Goal: Check status

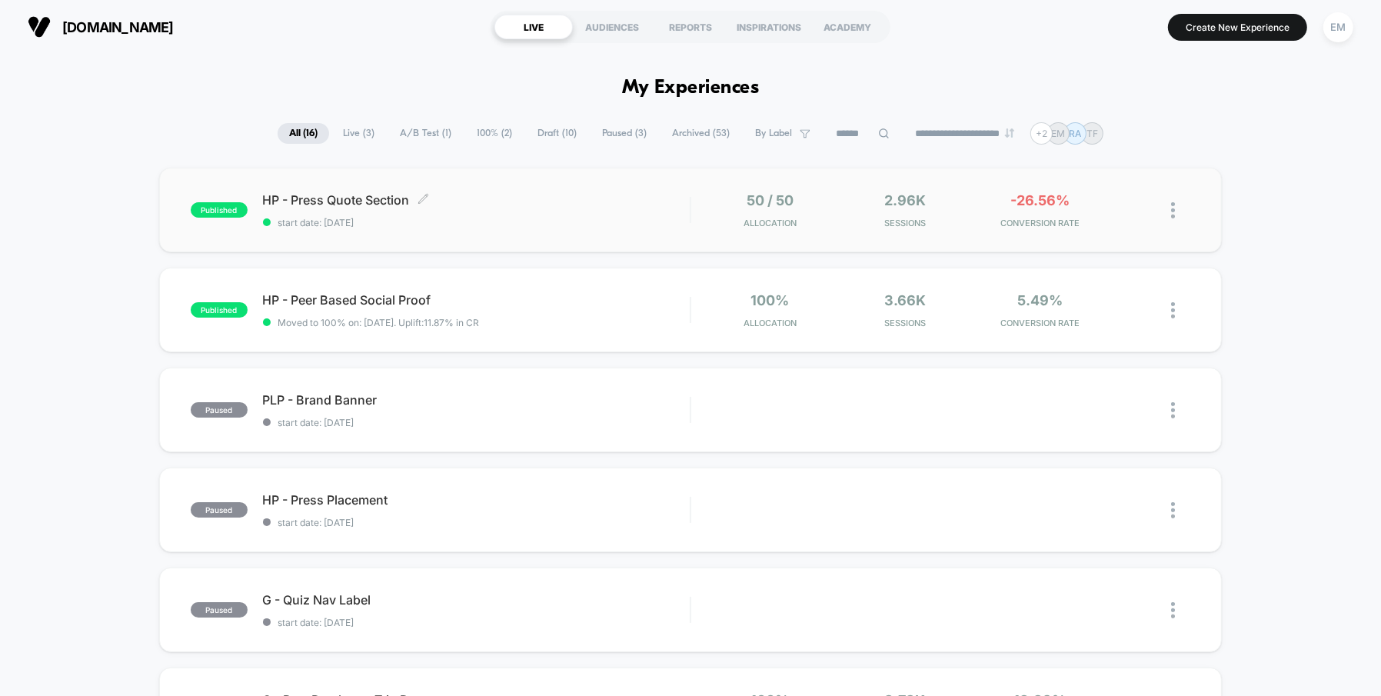
click at [302, 204] on span "HP - Press Quote Section Click to edit experience details" at bounding box center [477, 199] width 428 height 15
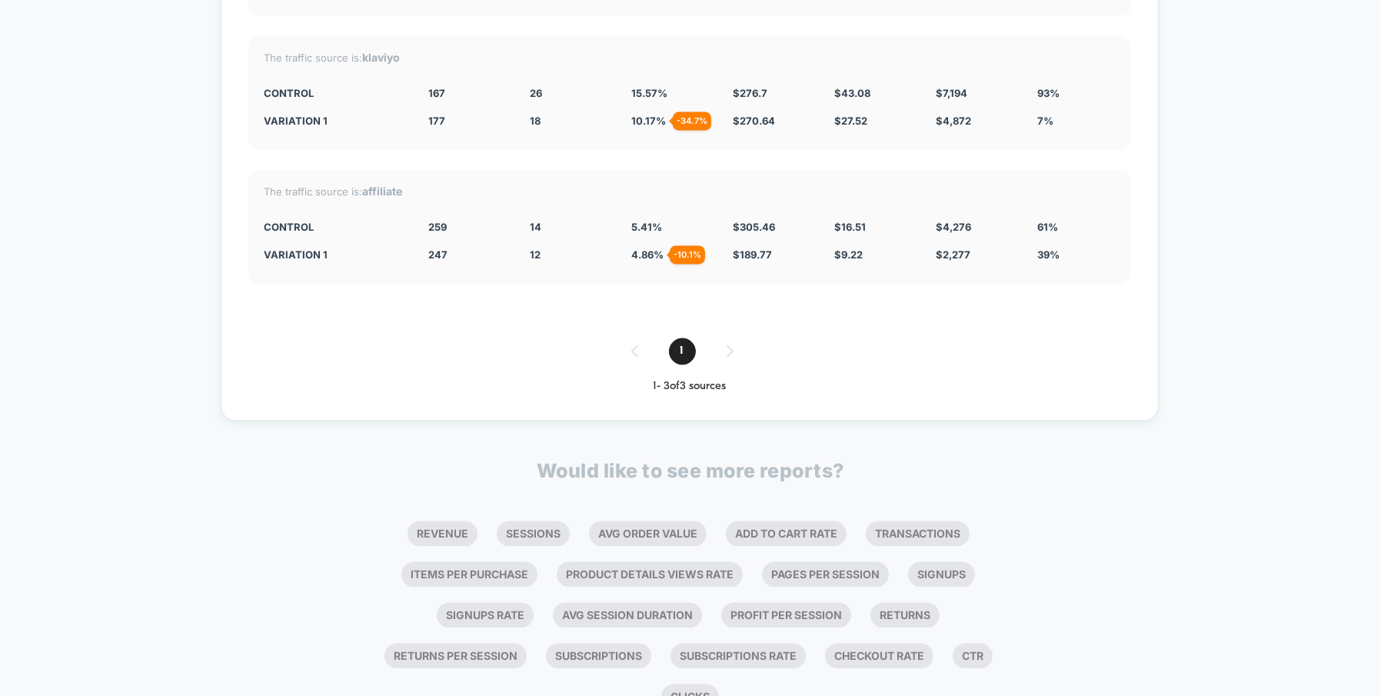
scroll to position [2831, 0]
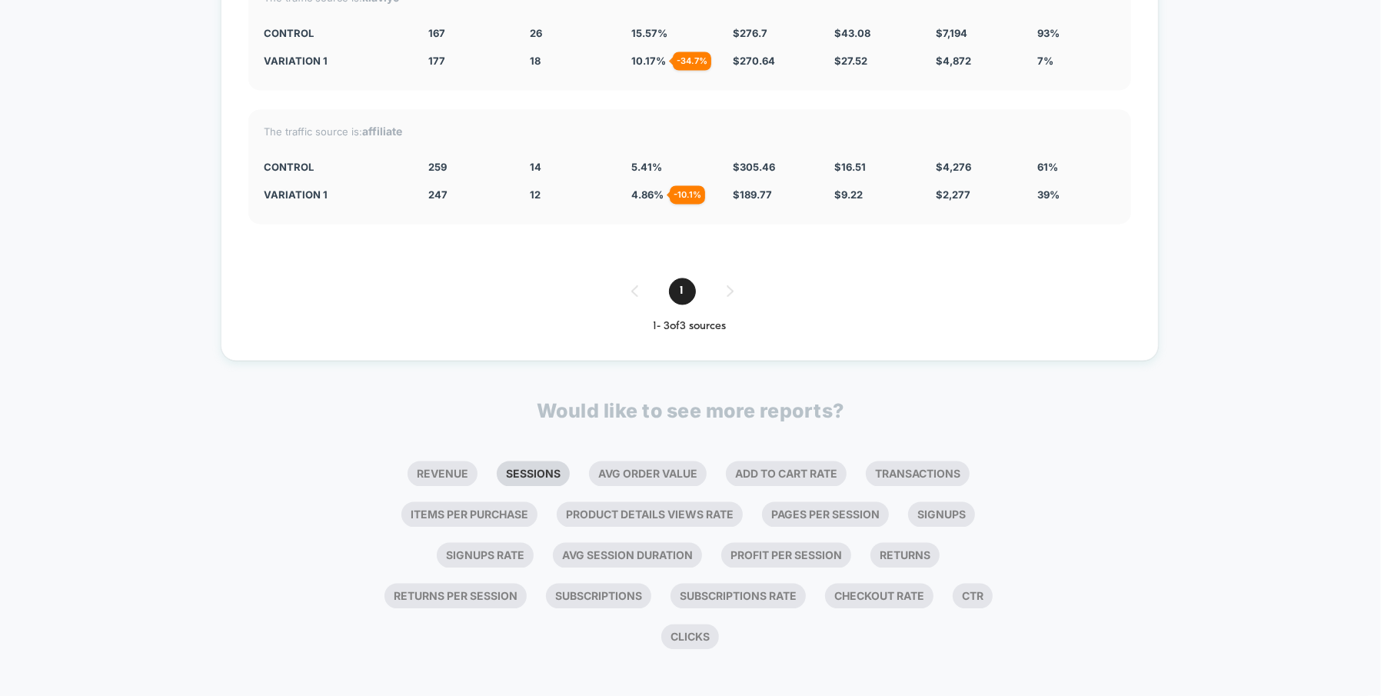
click at [532, 466] on li "Sessions" at bounding box center [533, 473] width 73 height 25
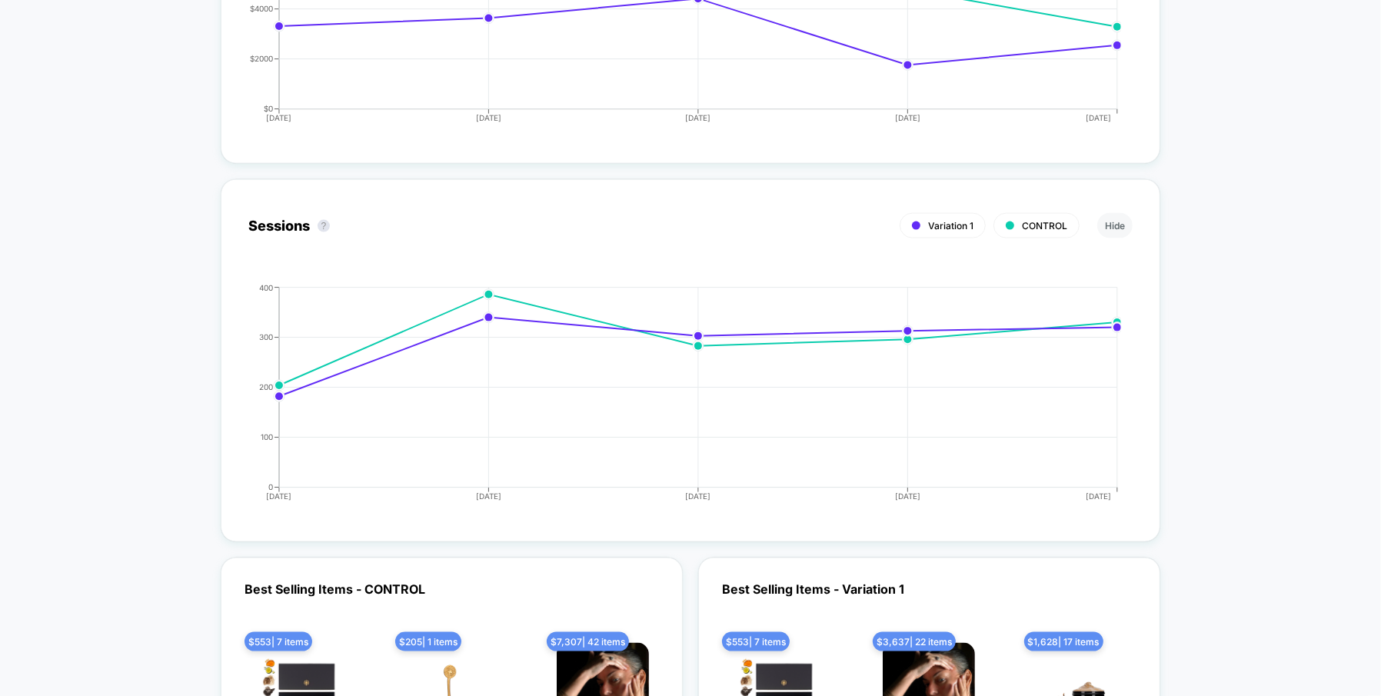
scroll to position [1871, 0]
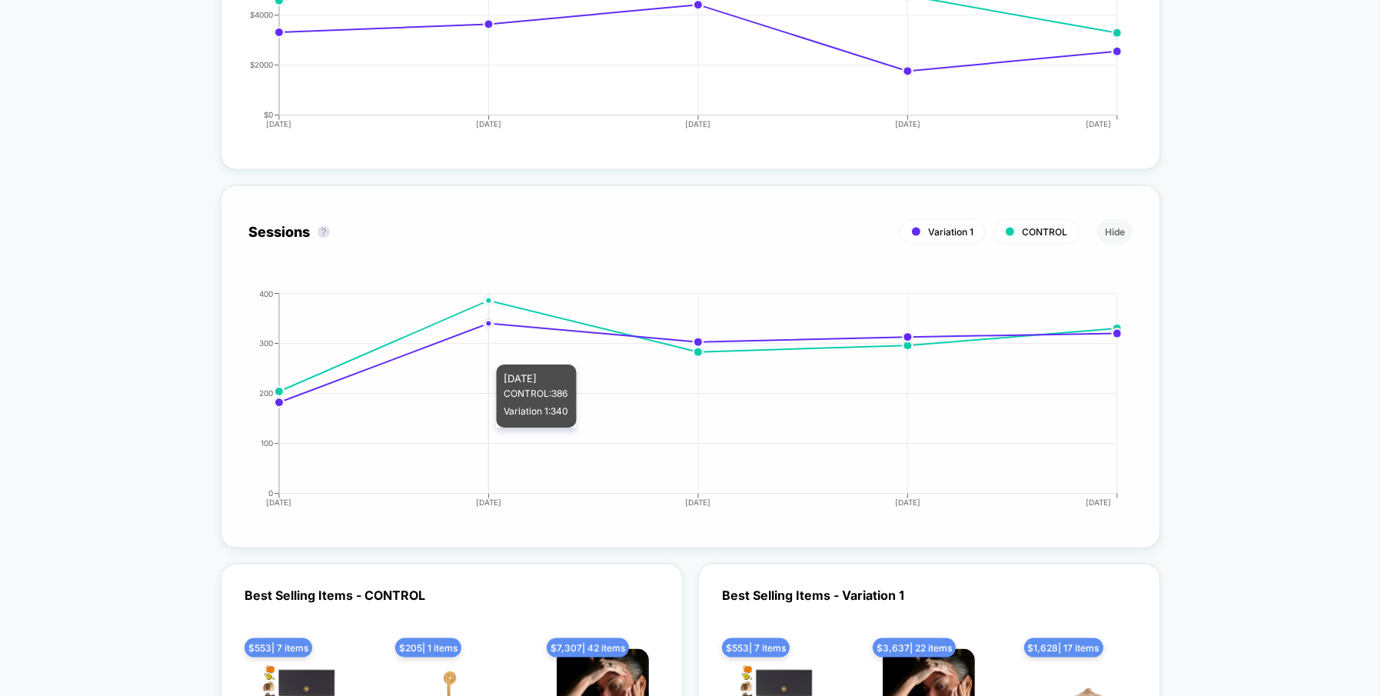
click at [468, 431] on icon "[DATE] [DATE] [DATE] [DATE] [DATE] 0 100 200 300 400" at bounding box center [675, 405] width 892 height 231
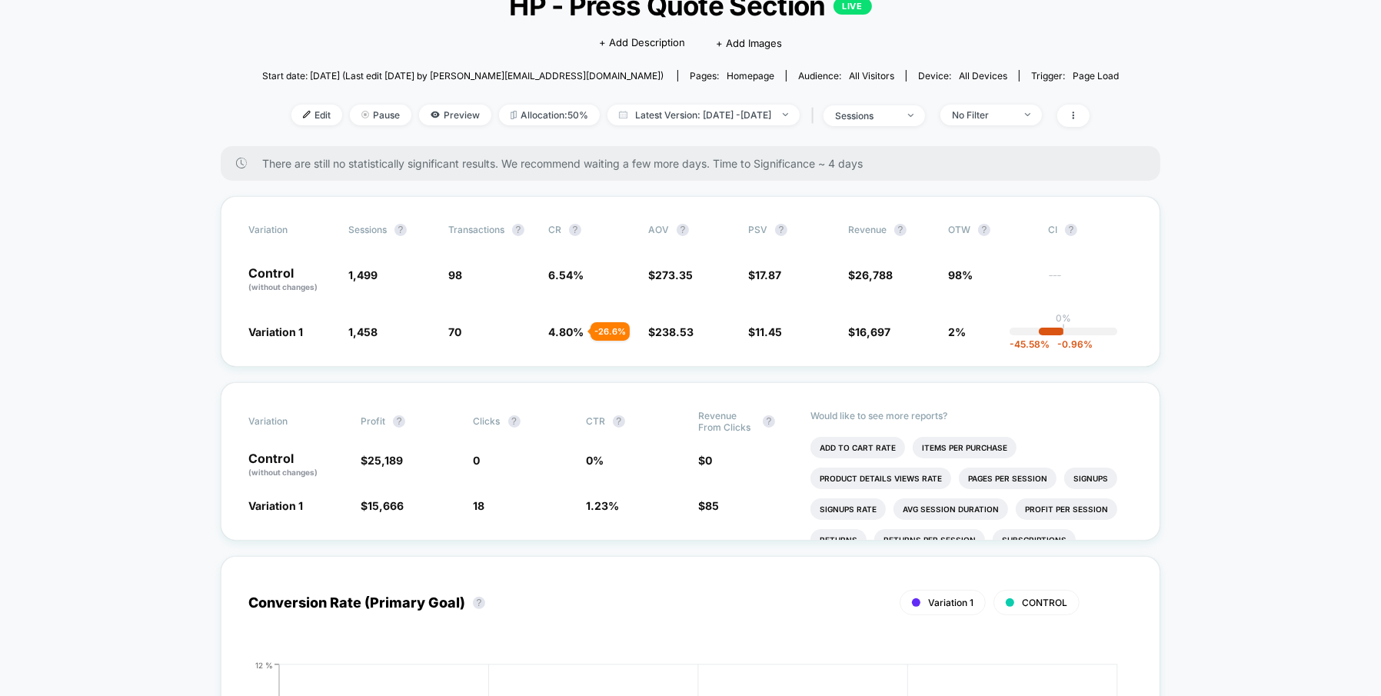
scroll to position [108, 0]
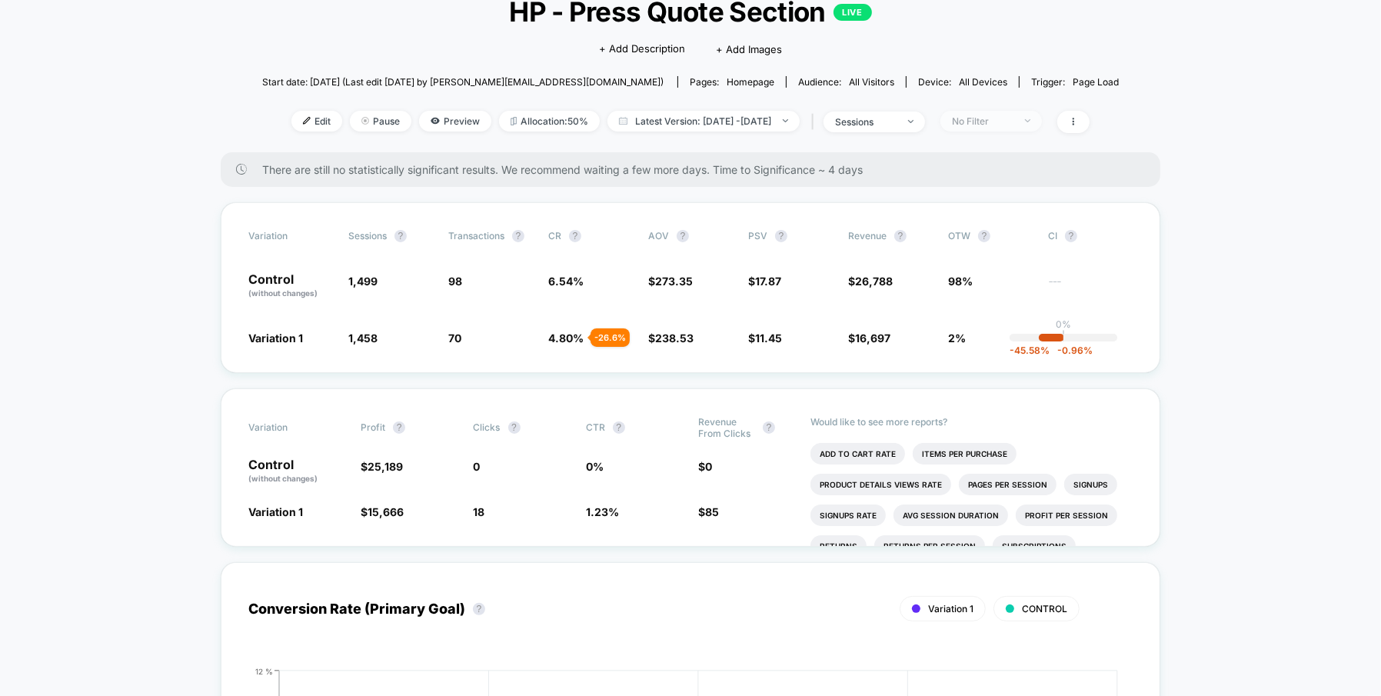
click at [1042, 123] on span "No Filter" at bounding box center [992, 121] width 102 height 21
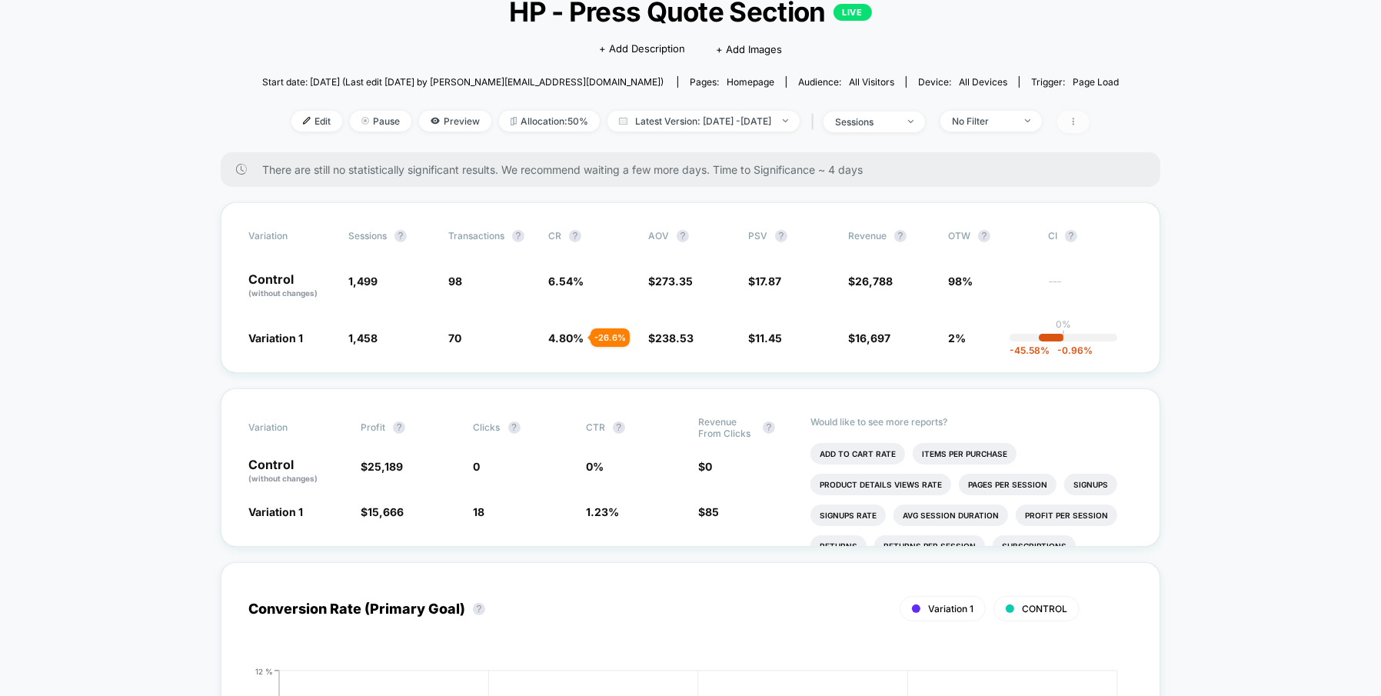
click at [1078, 125] on icon at bounding box center [1073, 121] width 9 height 9
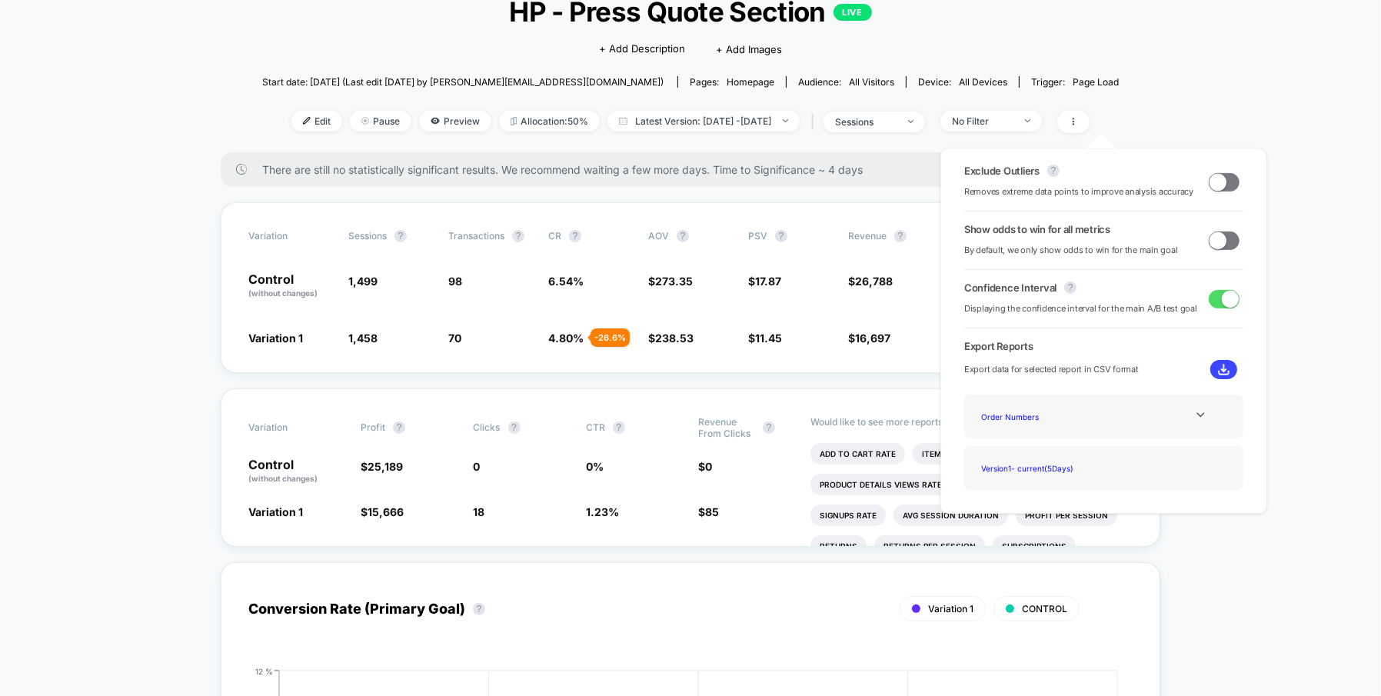
click at [1212, 182] on span at bounding box center [1218, 181] width 17 height 17
click at [1227, 181] on span at bounding box center [1230, 181] width 17 height 17
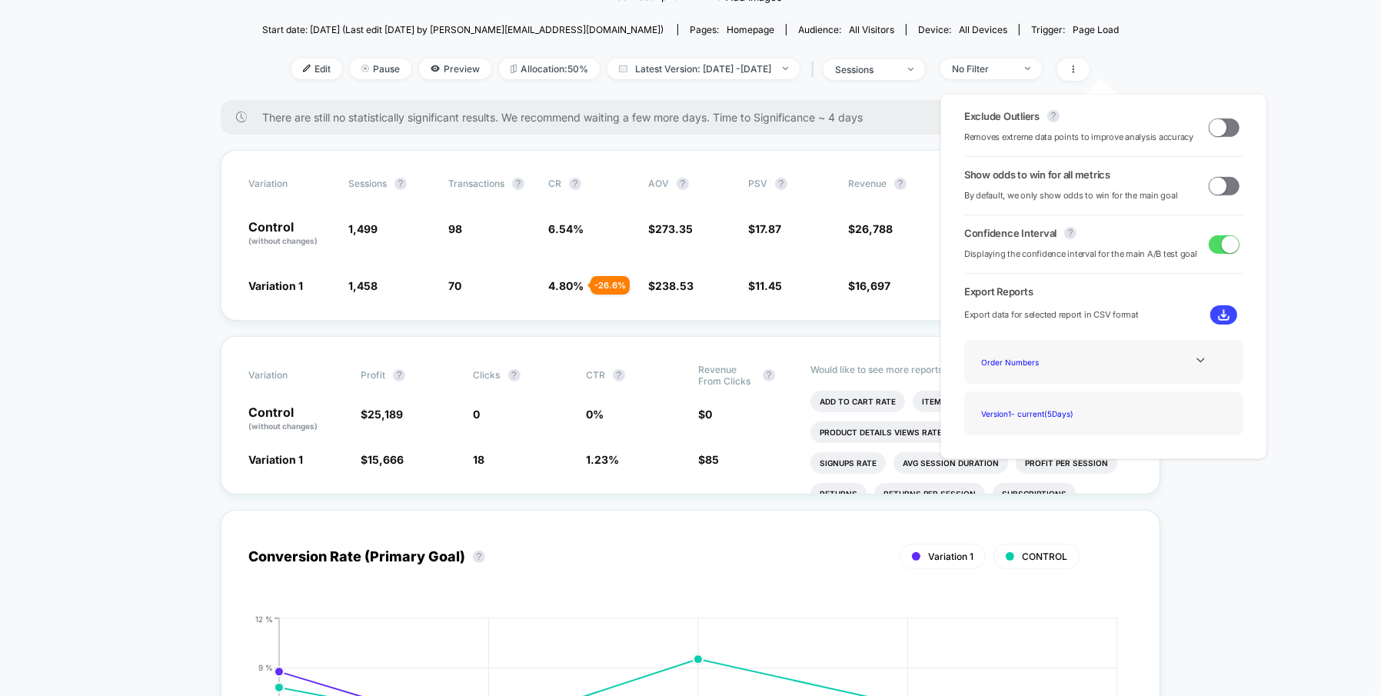
scroll to position [174, 0]
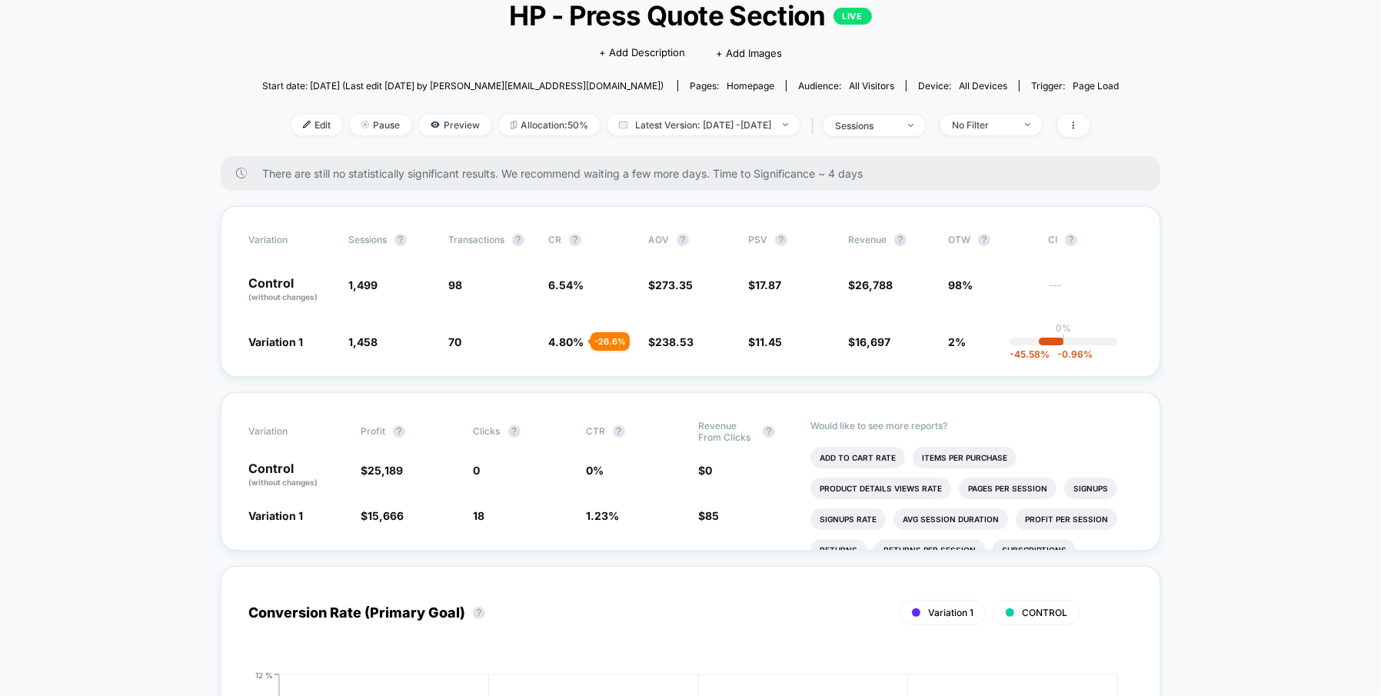
scroll to position [108, 0]
